Goal: Navigation & Orientation: Find specific page/section

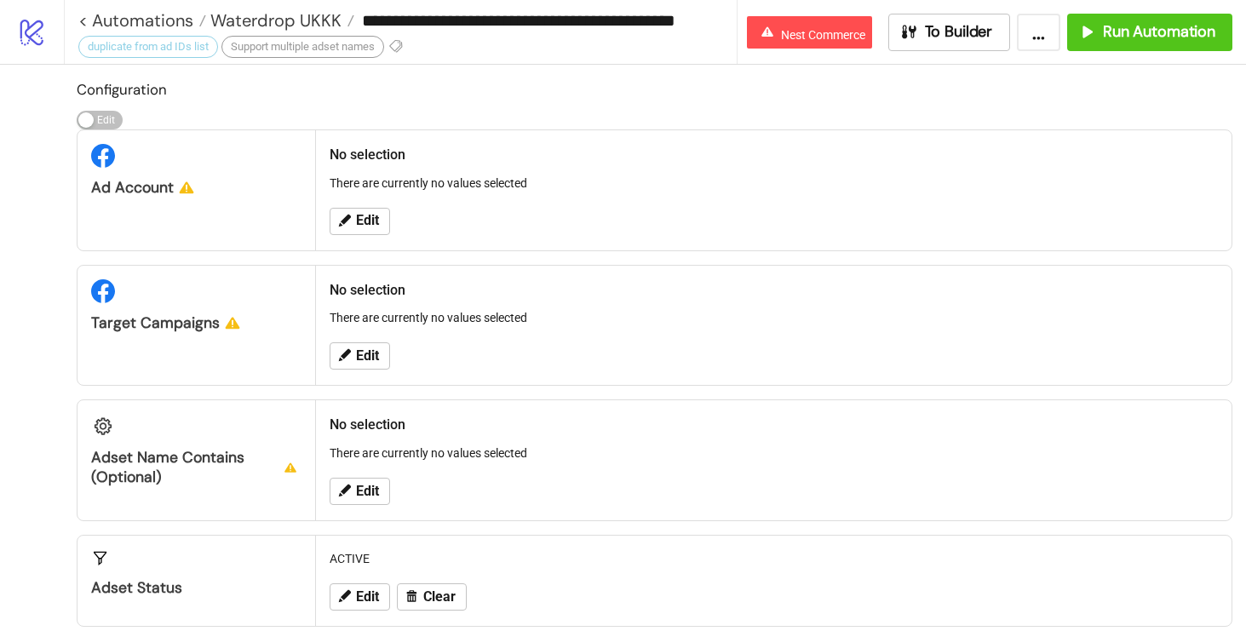
scroll to position [0, 9]
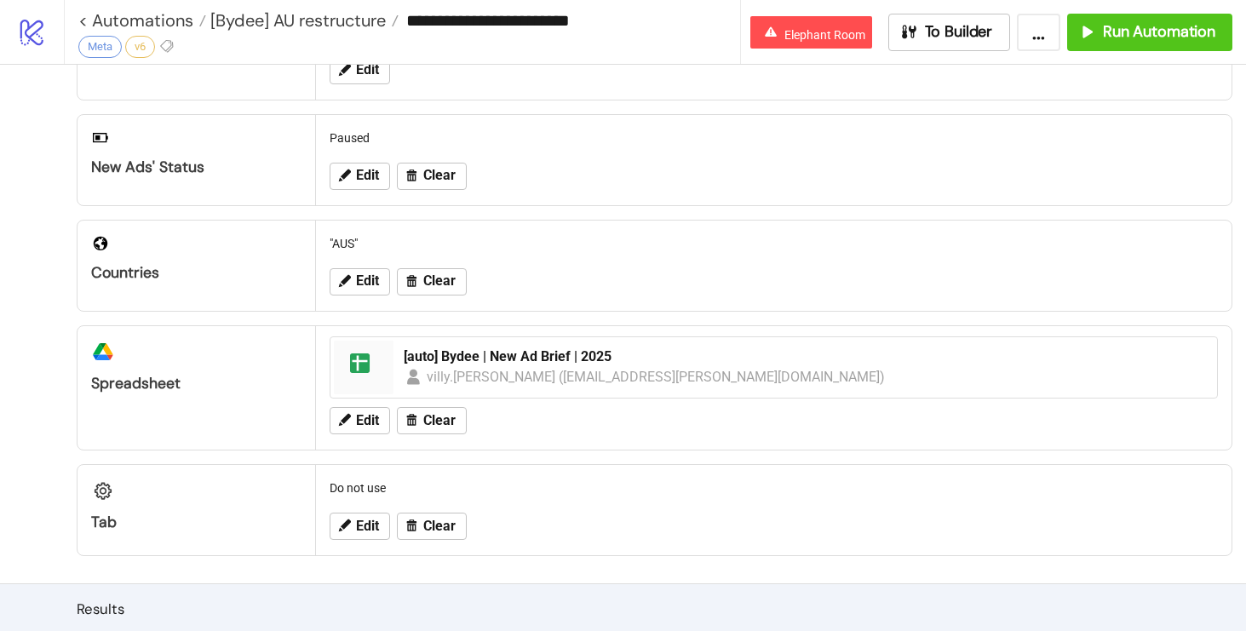
scroll to position [495, 0]
